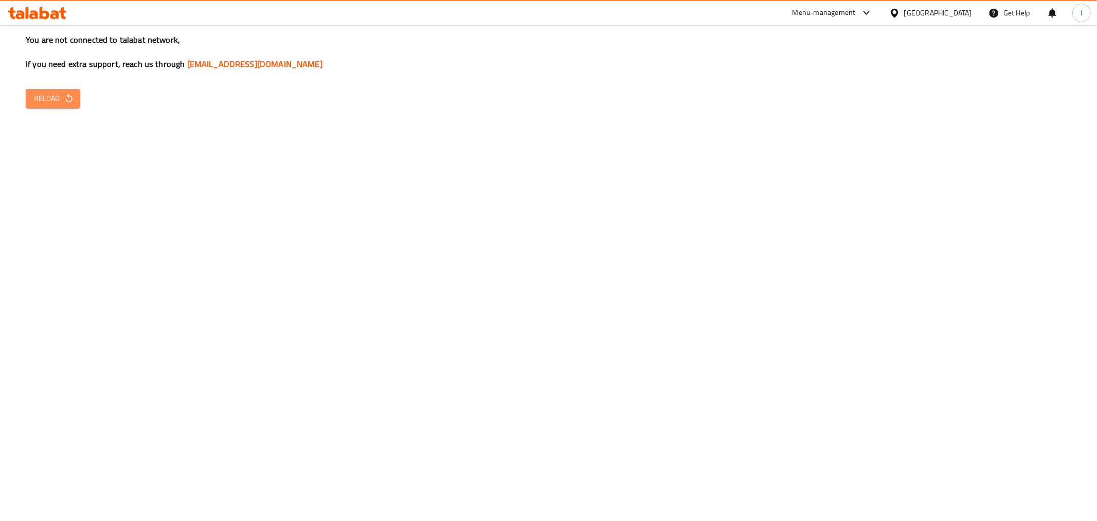
click at [50, 100] on span "Reload" at bounding box center [53, 98] width 38 height 13
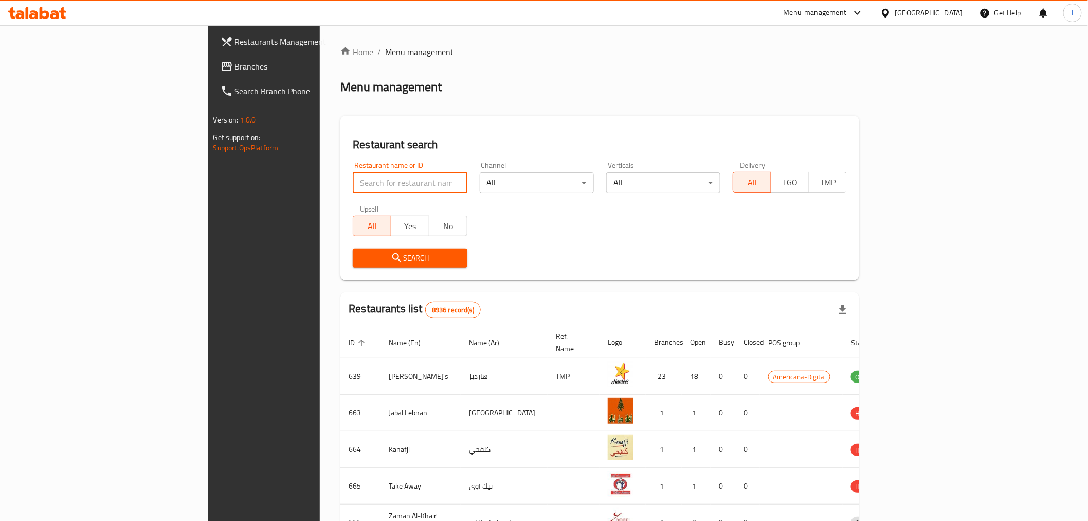
click at [353, 178] on input "search" at bounding box center [410, 182] width 114 height 21
type input "go crispy"
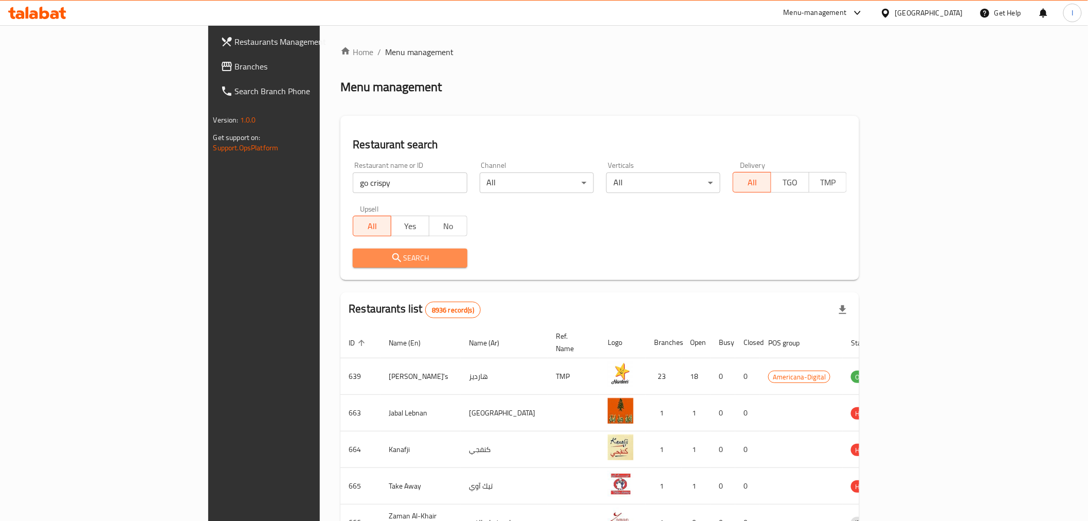
click at [361, 259] on span "Search" at bounding box center [410, 258] width 98 height 13
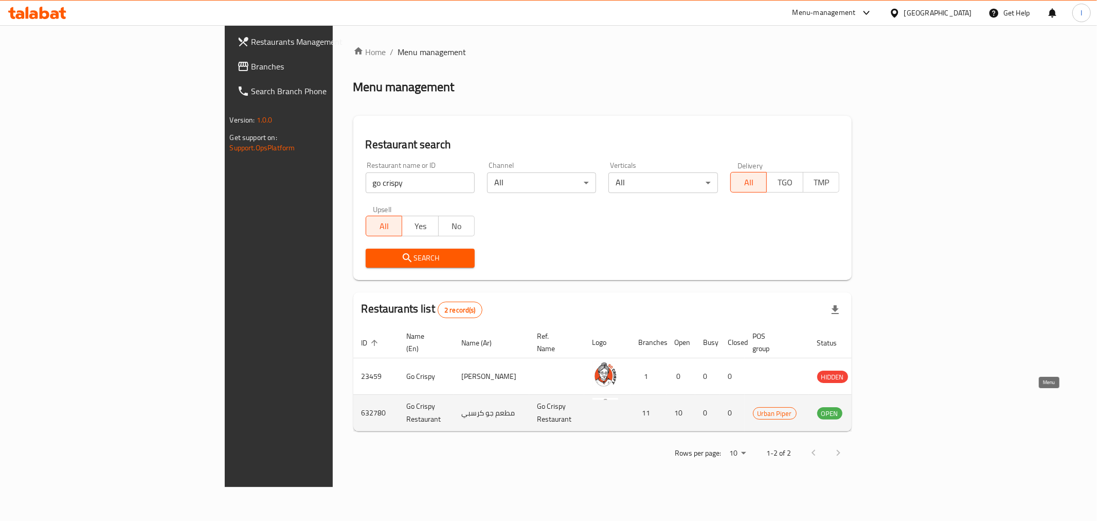
click at [882, 411] on icon "enhanced table" at bounding box center [880, 413] width 4 height 4
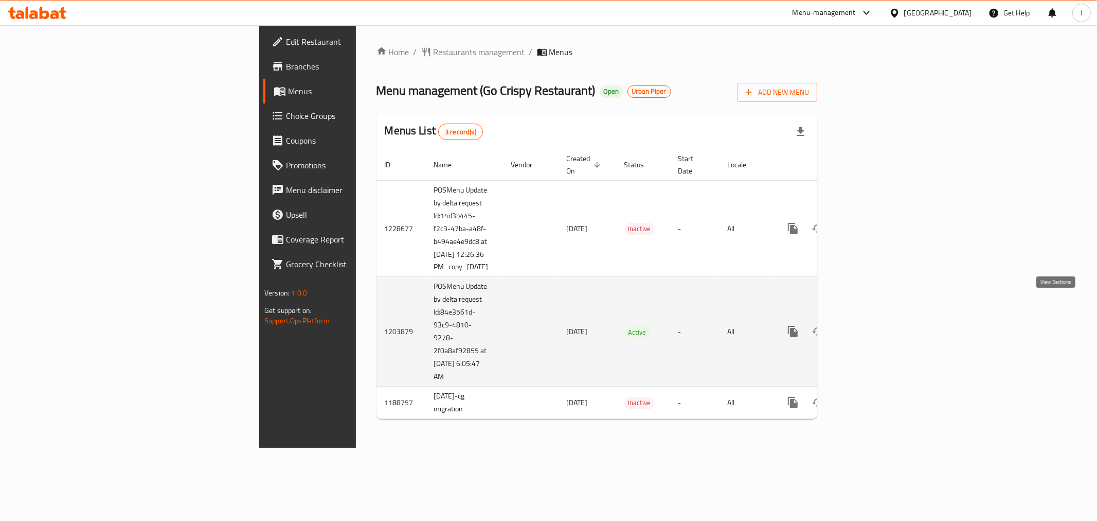
click at [880, 319] on link "enhanced table" at bounding box center [867, 331] width 25 height 25
